Goal: Check status

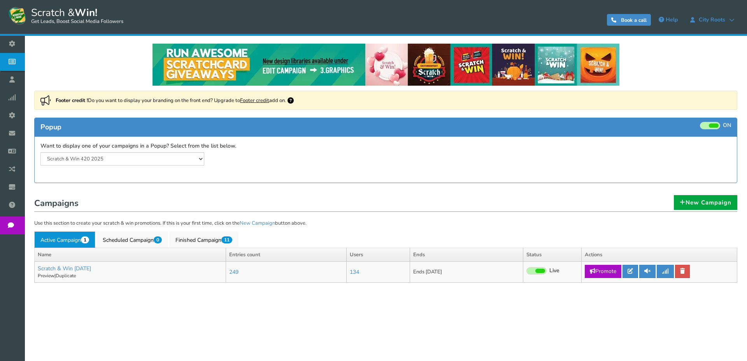
select select "20804"
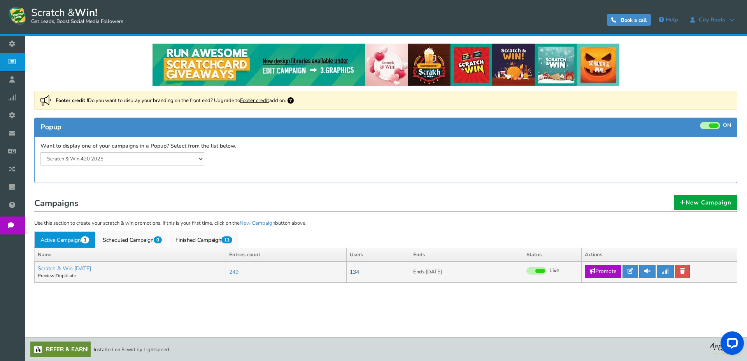
click at [359, 274] on link "134" at bounding box center [354, 271] width 9 height 7
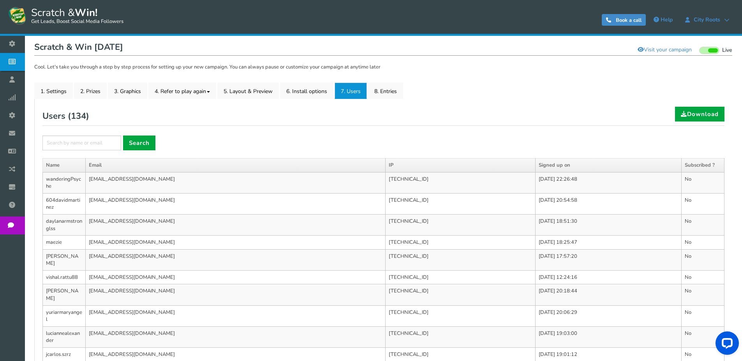
scroll to position [78, 0]
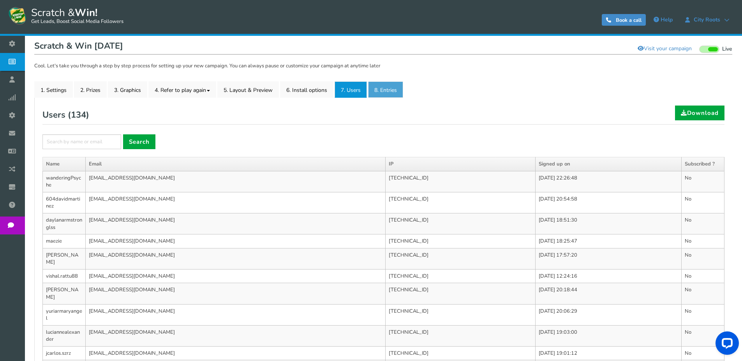
click at [385, 93] on link "8. Entries" at bounding box center [385, 89] width 35 height 16
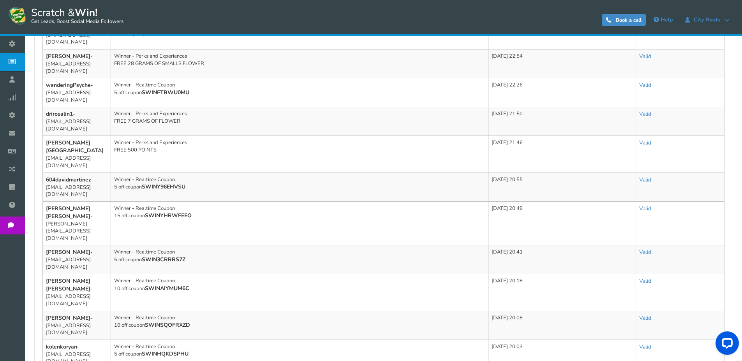
scroll to position [311, 0]
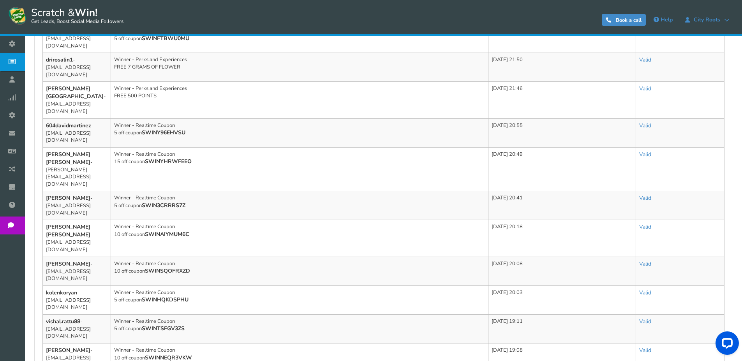
drag, startPoint x: 213, startPoint y: 287, endPoint x: 218, endPoint y: 280, distance: 8.6
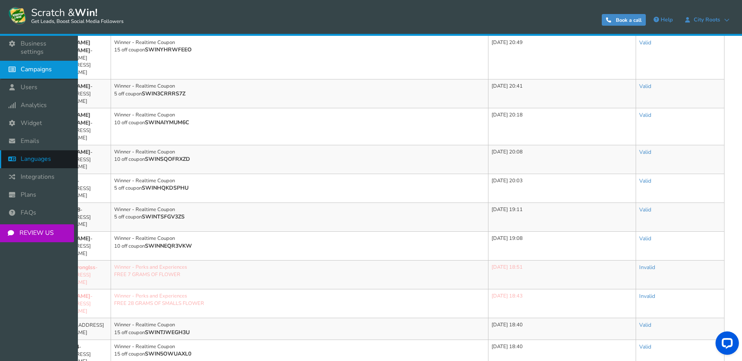
scroll to position [428, 0]
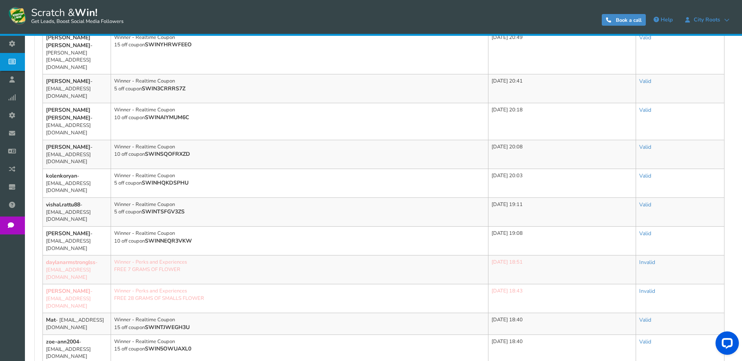
drag, startPoint x: 294, startPoint y: 52, endPoint x: 315, endPoint y: 36, distance: 26.5
